Goal: Navigation & Orientation: Find specific page/section

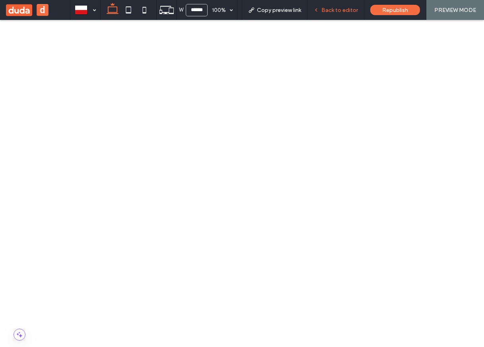
click at [349, 16] on div "Back to editor" at bounding box center [336, 10] width 57 height 20
click at [344, 12] on span "Back to editor" at bounding box center [339, 10] width 37 height 7
